Goal: Transaction & Acquisition: Purchase product/service

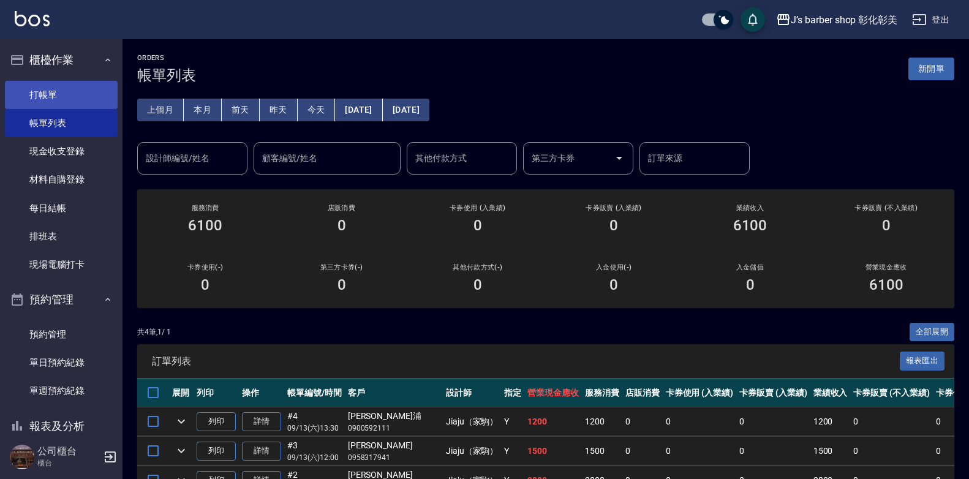
drag, startPoint x: 0, startPoint y: 0, endPoint x: 69, endPoint y: 87, distance: 111.2
click at [69, 87] on link "打帳單" at bounding box center [61, 95] width 113 height 28
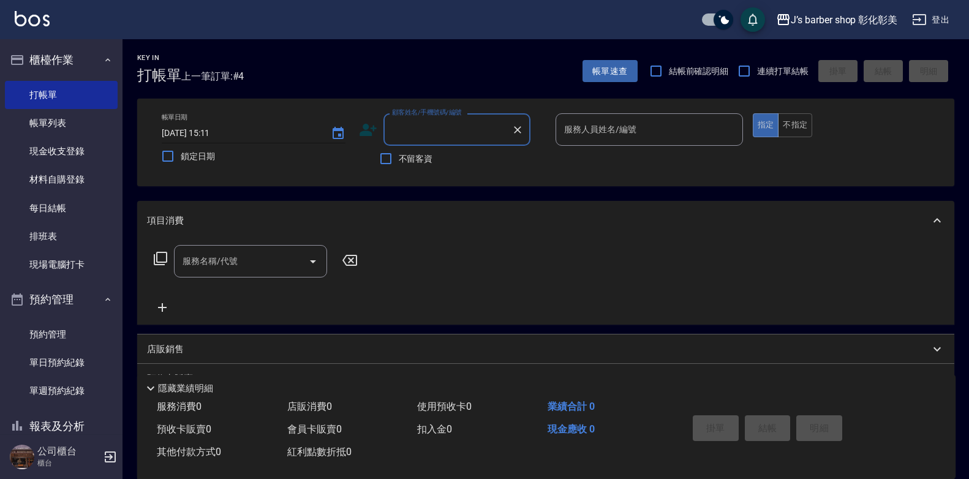
click at [214, 130] on input "[DATE] 15:11" at bounding box center [240, 133] width 157 height 20
type input "[DATE] 14:30"
click at [407, 133] on input "顧客姓名/手機號碼/編號" at bounding box center [448, 129] width 118 height 21
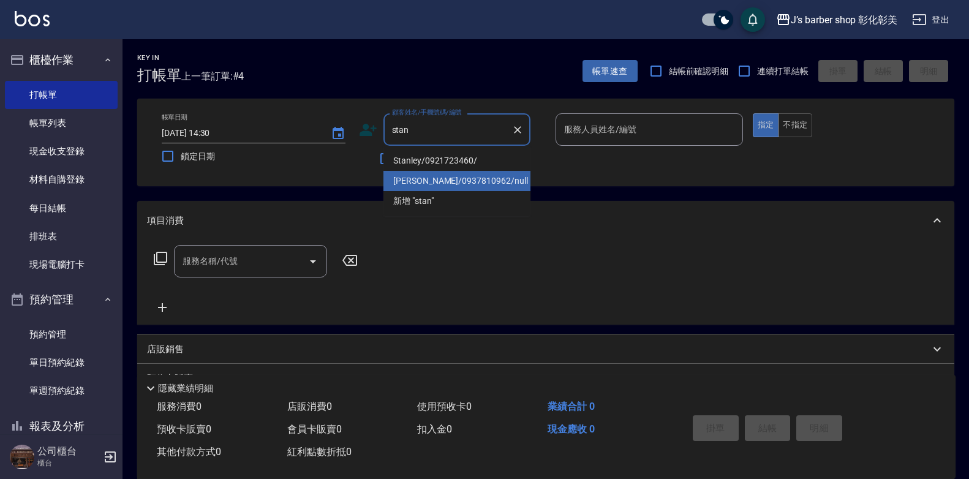
click at [493, 181] on li "[PERSON_NAME]/0937810962/null" at bounding box center [457, 181] width 147 height 20
click at [493, 181] on div "帳單日期 [DATE] 14:30 鎖定日期 顧客姓名/手機號碼/編號 stan 顧客姓名/手機號碼/編號 不留客資 服務人員姓名/編號 服務人員姓名/編號 …" at bounding box center [545, 143] width 817 height 88
type input "[PERSON_NAME]/0937810962/null"
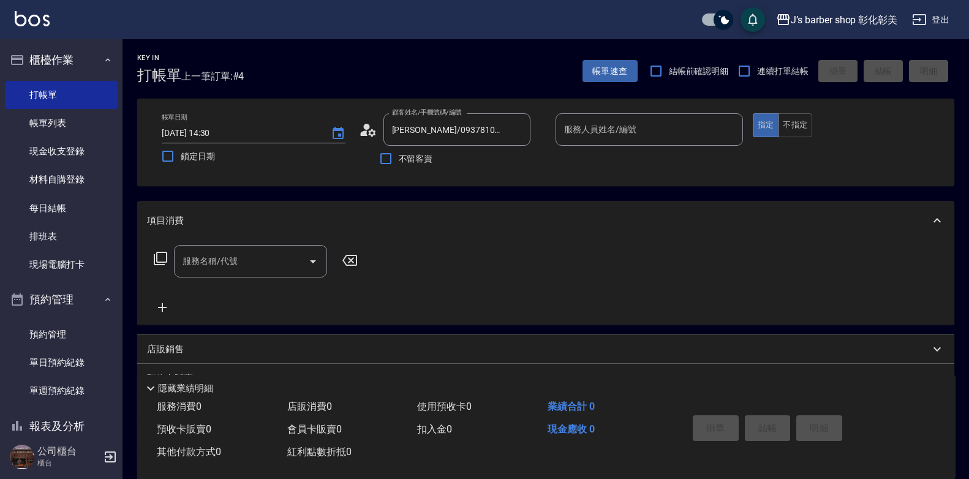
click at [660, 122] on input "服務人員姓名/編號" at bounding box center [649, 129] width 176 height 21
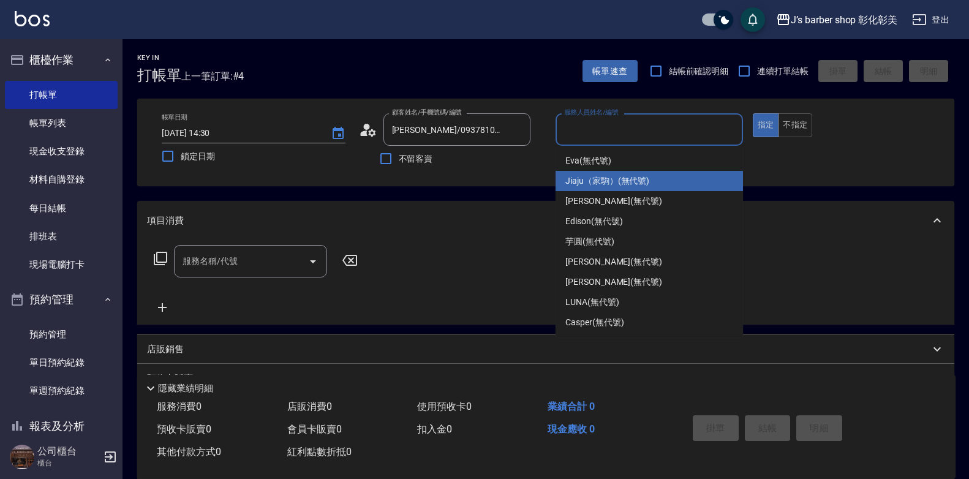
click at [588, 191] on div "Jiaju（家駒） (無代號)" at bounding box center [649, 181] width 187 height 20
type input "Jiaju（家駒）(無代號)"
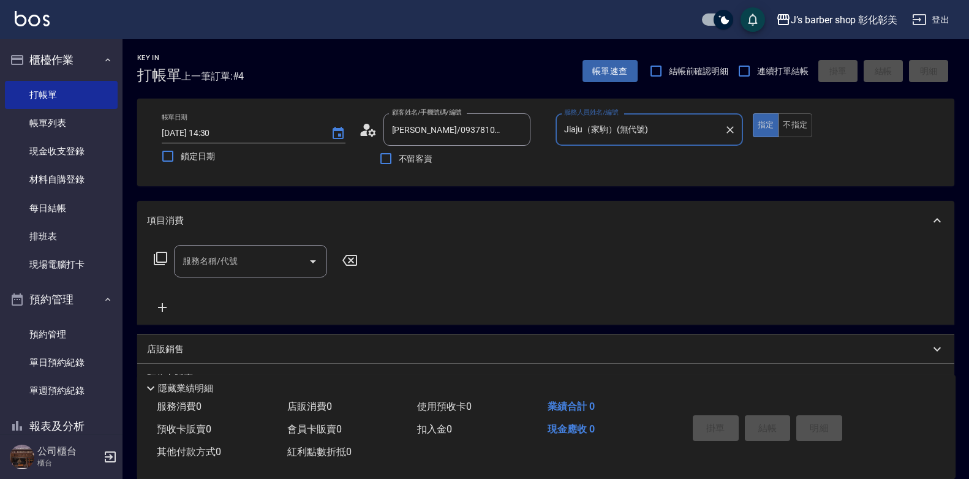
click at [232, 271] on input "服務名稱/代號" at bounding box center [242, 261] width 124 height 21
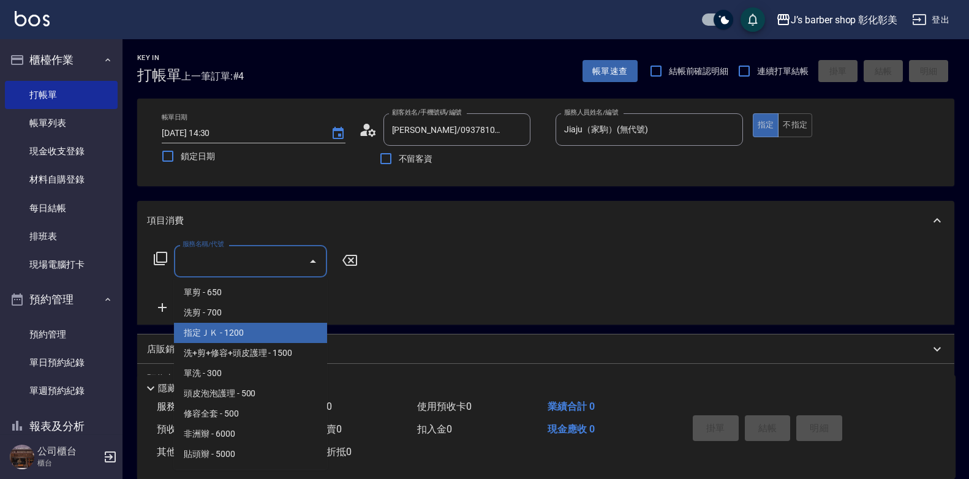
click at [244, 336] on span "指定ＪＫ - 1200" at bounding box center [250, 333] width 153 height 20
type input "指定ＪＫ(102)"
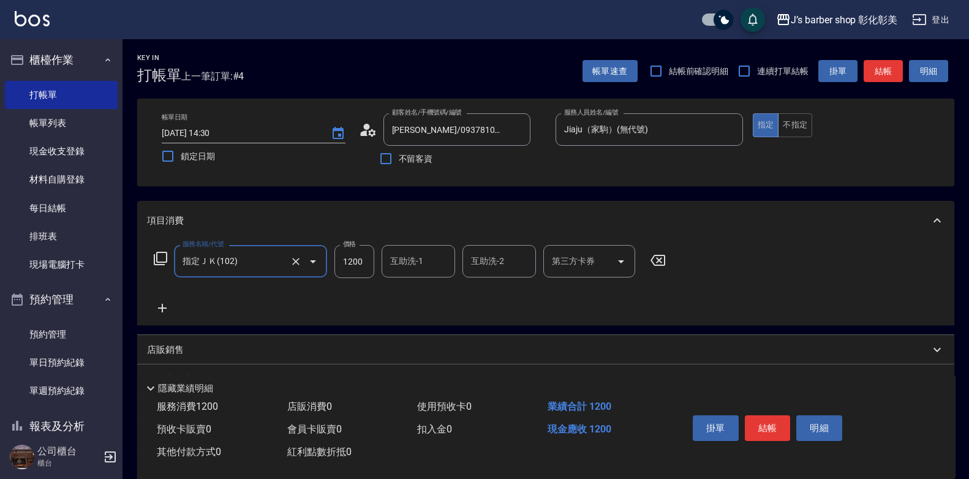
click at [403, 262] on div "互助洗-1 互助洗-1" at bounding box center [419, 261] width 74 height 32
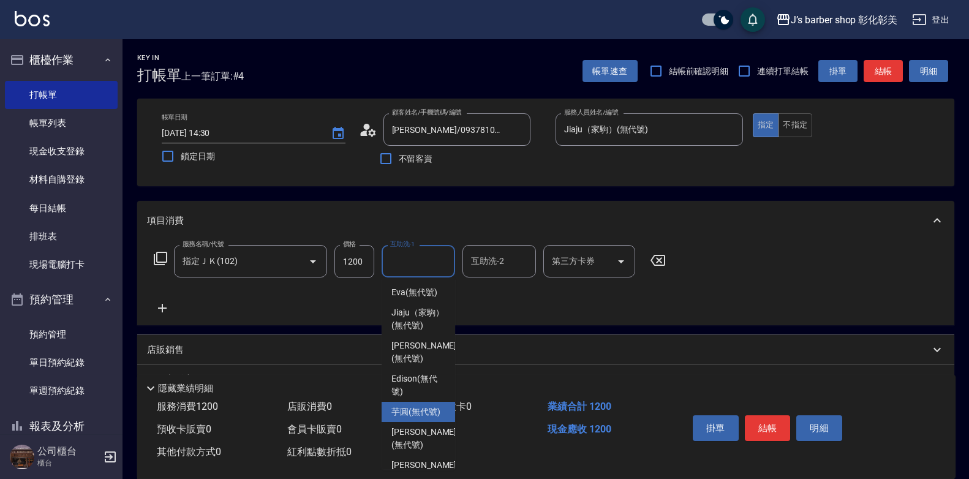
click at [434, 418] on span "芋圓 (無代號)" at bounding box center [415, 412] width 49 height 13
type input "芋圓(無代號)"
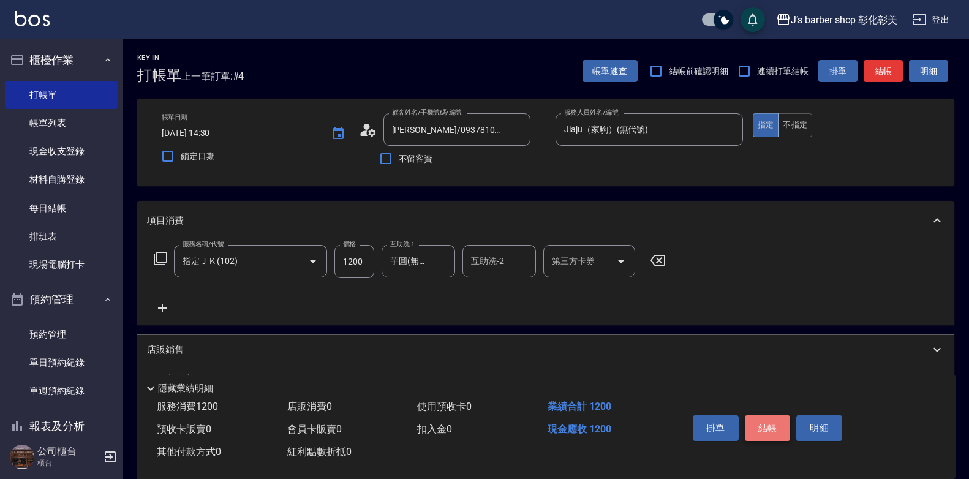
click at [760, 416] on button "結帳" at bounding box center [768, 428] width 46 height 26
